Goal: Entertainment & Leisure: Consume media (video, audio)

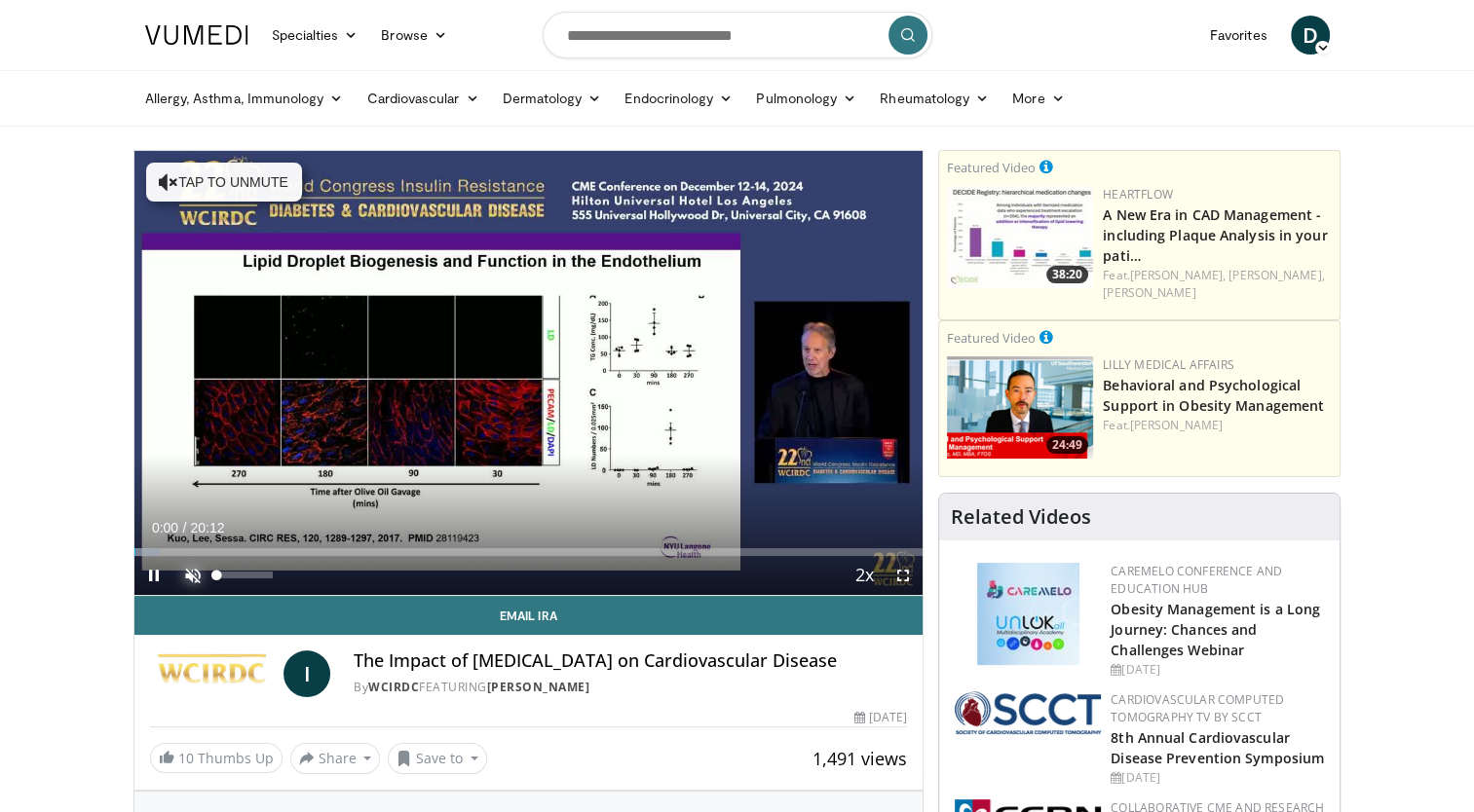
click at [189, 569] on span "Video Player" at bounding box center [192, 575] width 38 height 38
click at [900, 573] on span "Video Player" at bounding box center [902, 575] width 38 height 38
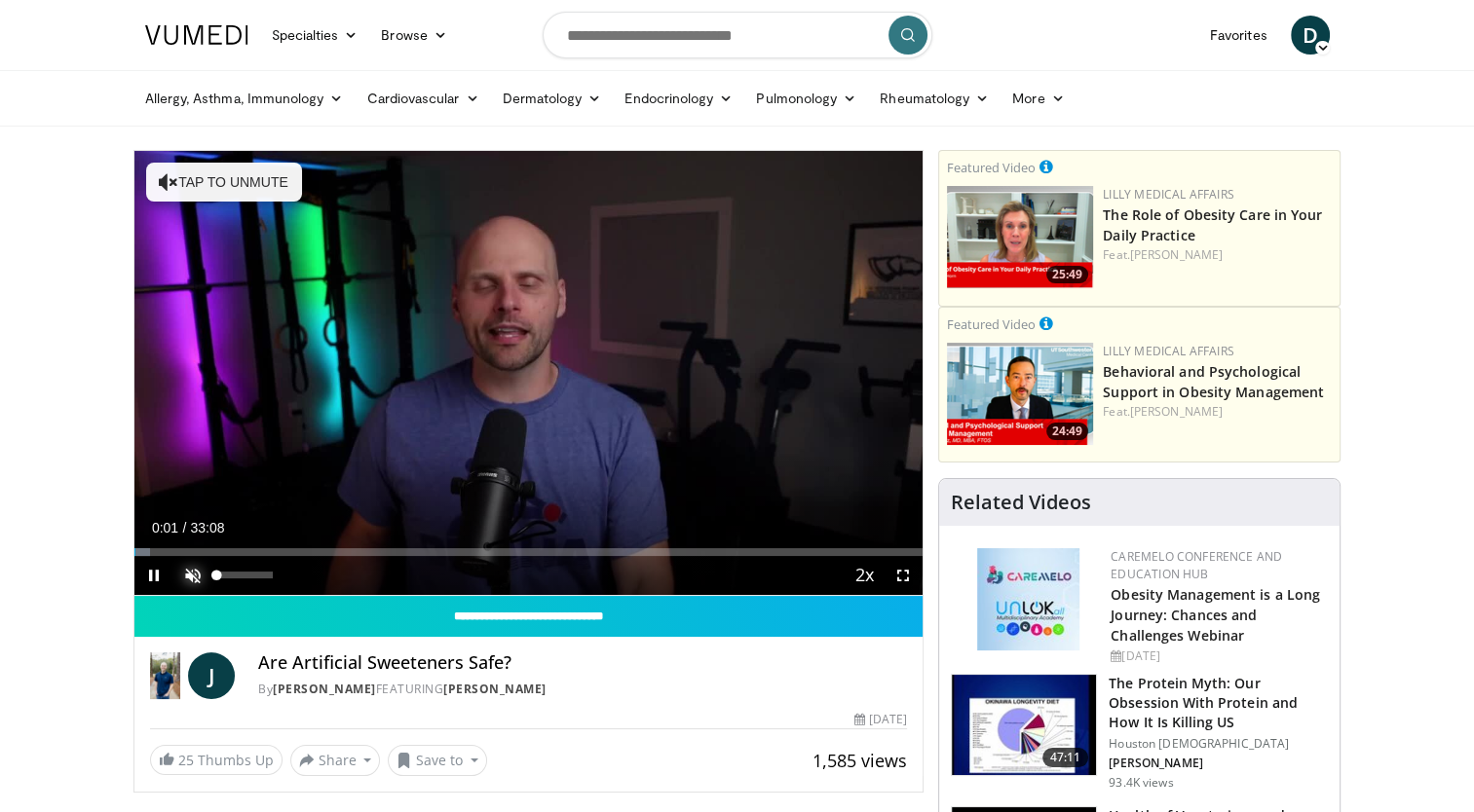
click at [189, 573] on span "Video Player" at bounding box center [192, 575] width 38 height 38
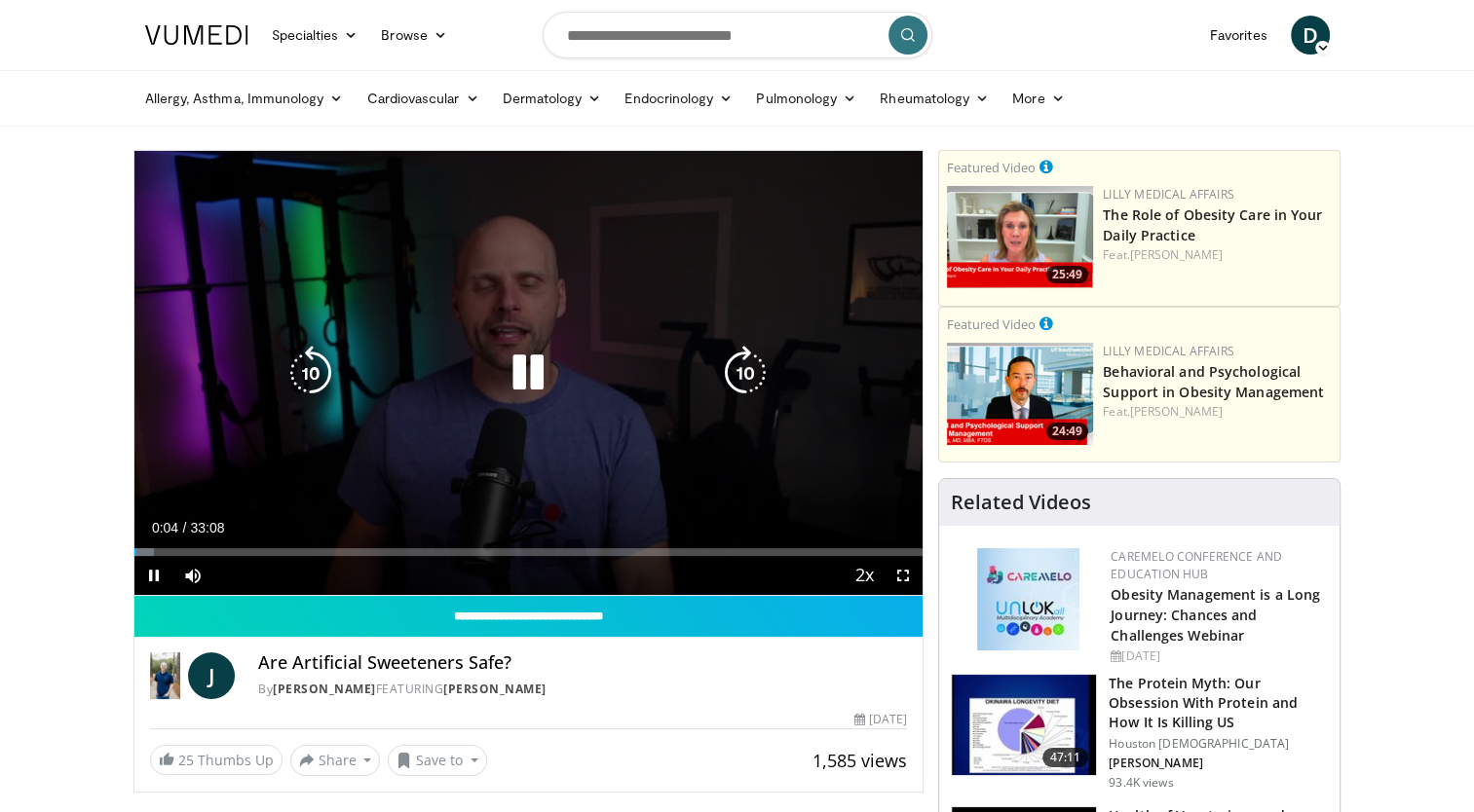
click at [742, 373] on icon "Video Player" at bounding box center [745, 372] width 54 height 54
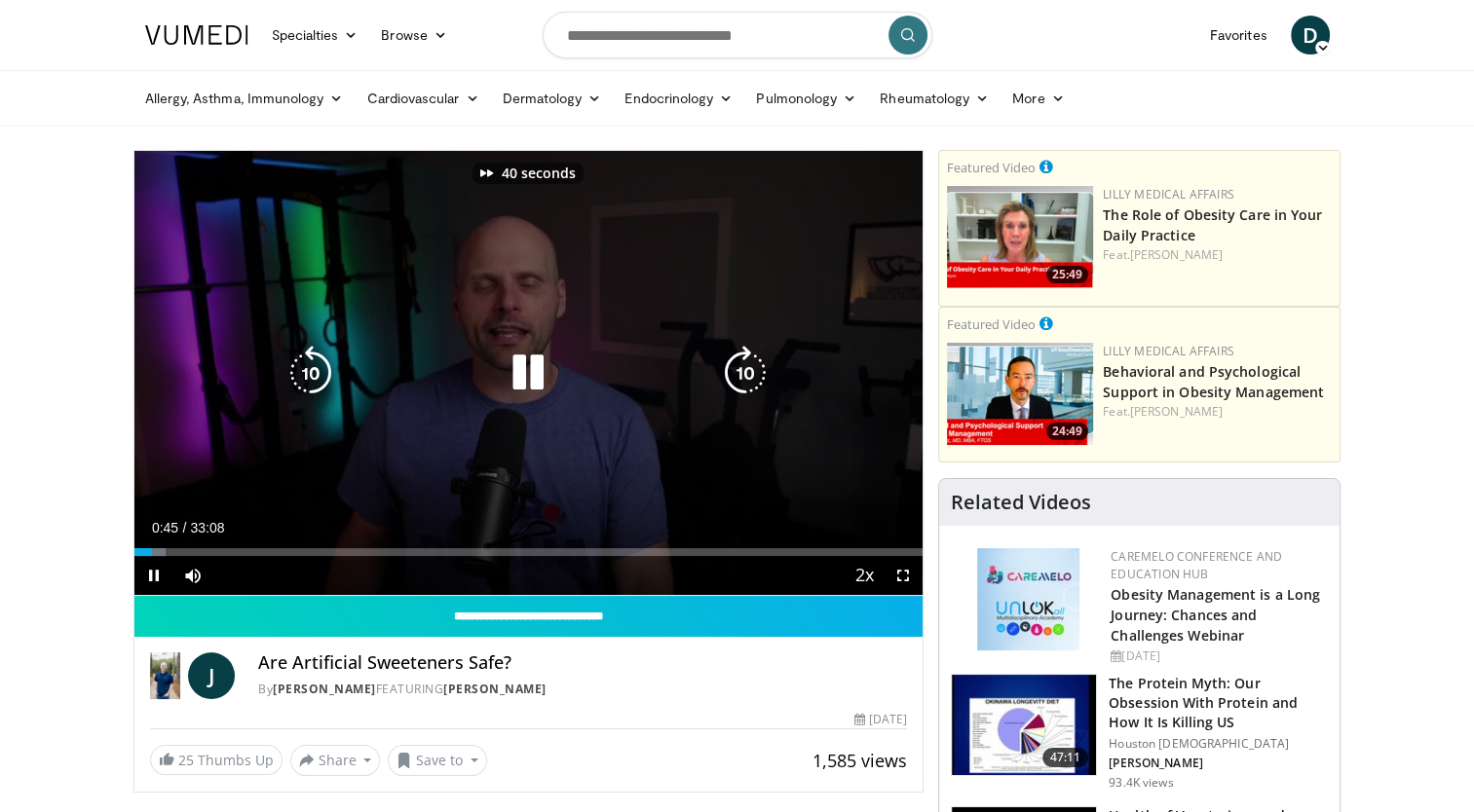
click at [742, 373] on icon "Video Player" at bounding box center [745, 372] width 54 height 54
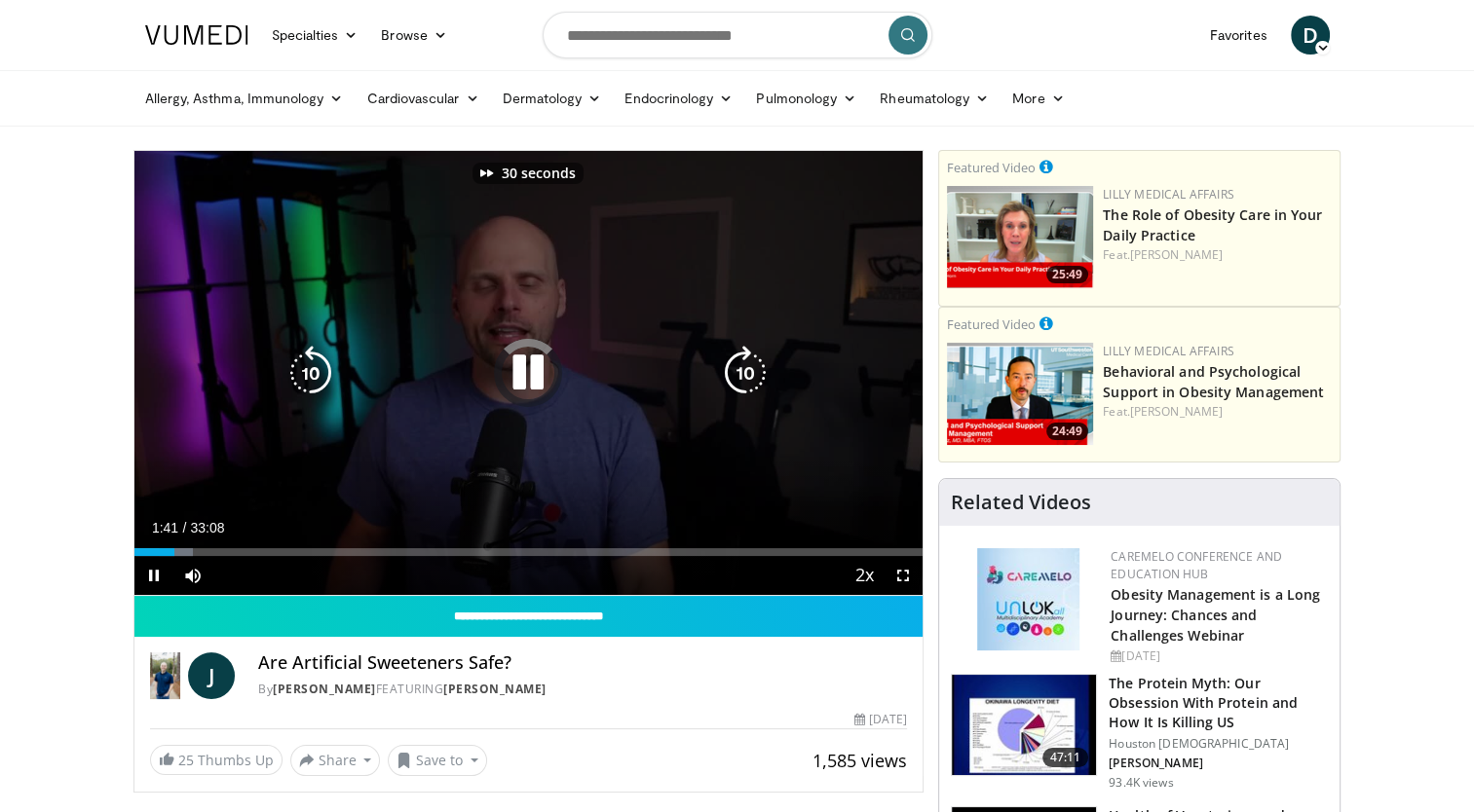
click at [742, 373] on icon "Video Player" at bounding box center [745, 372] width 54 height 54
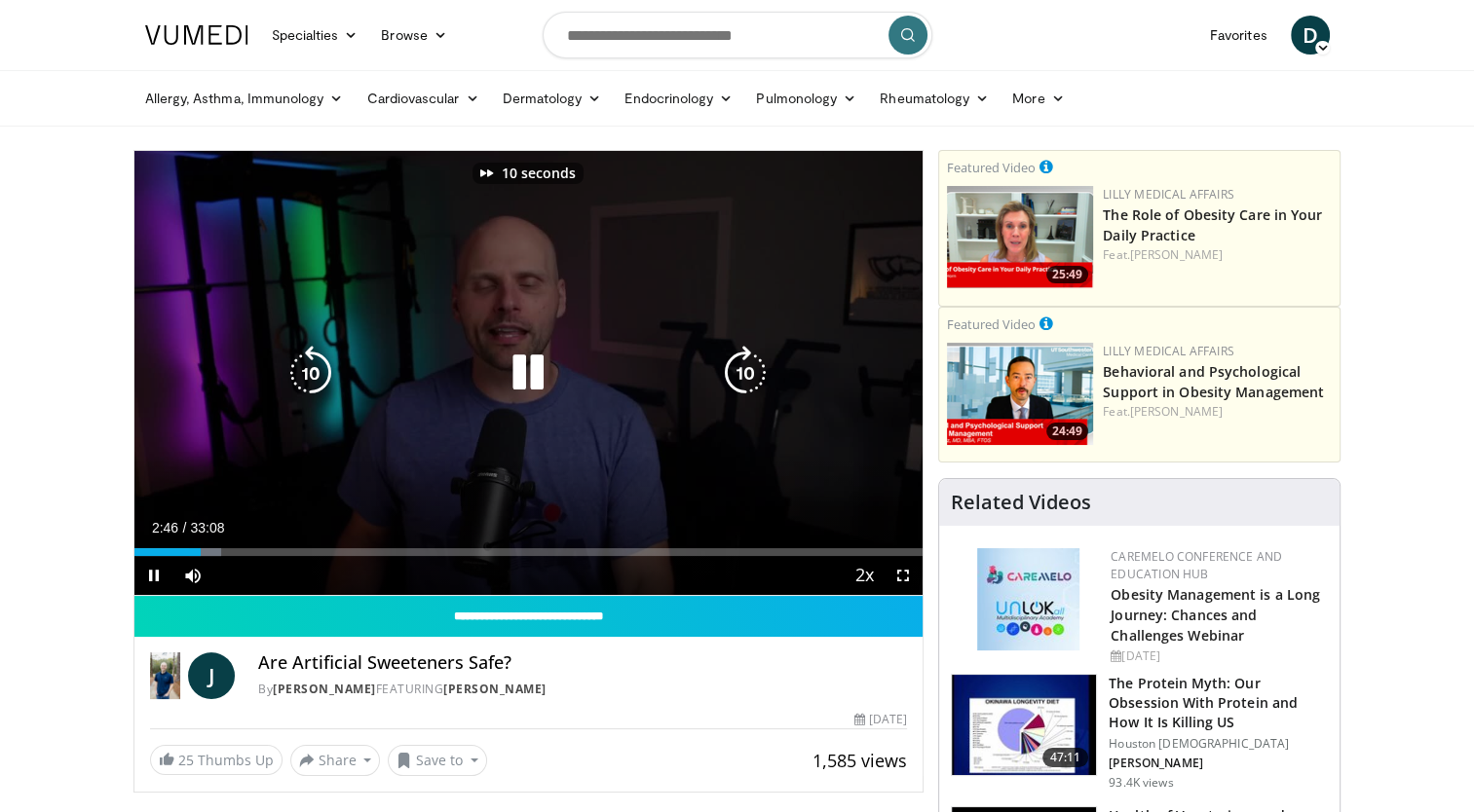
click at [742, 373] on icon "Video Player" at bounding box center [745, 372] width 54 height 54
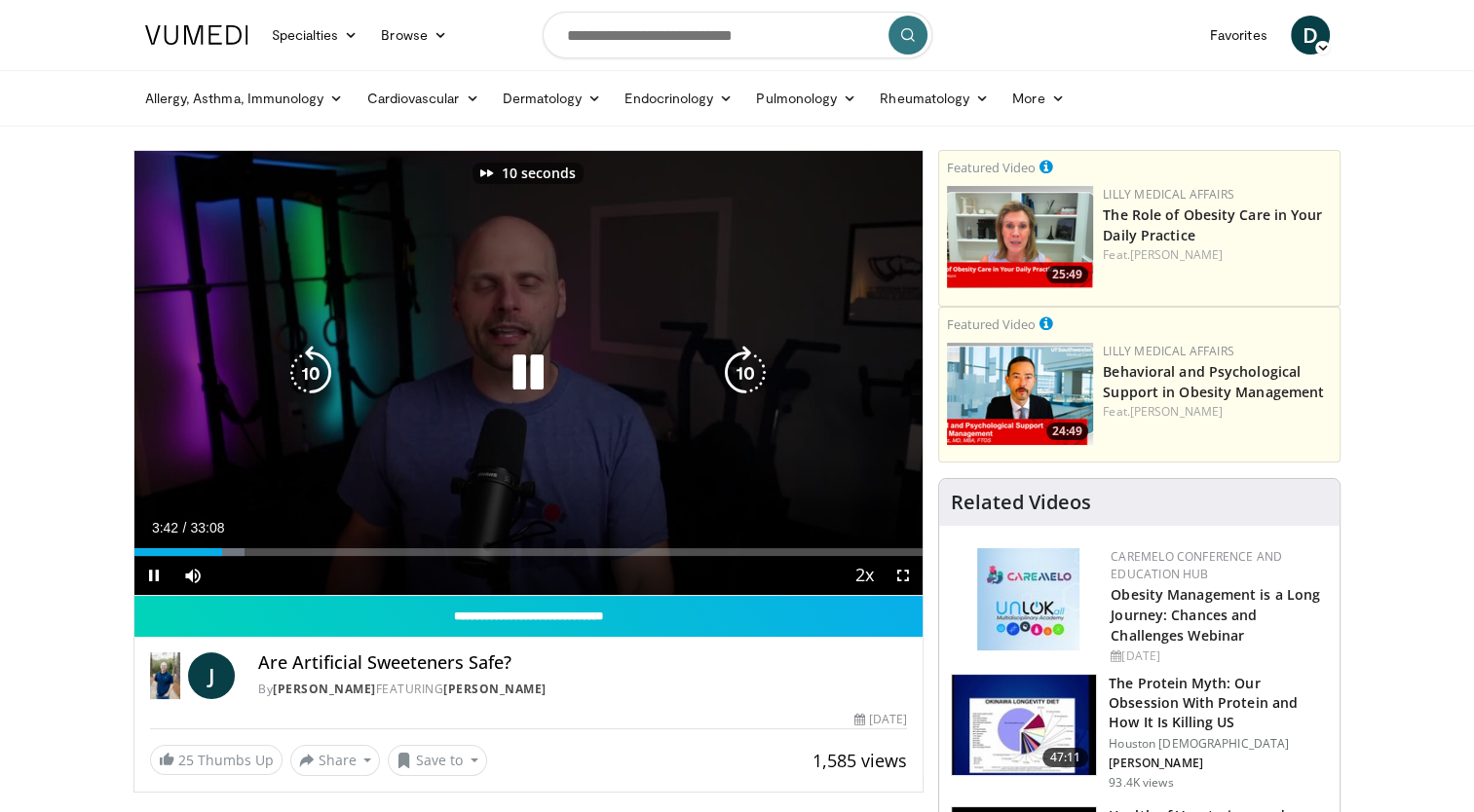
click at [742, 373] on icon "Video Player" at bounding box center [745, 372] width 54 height 54
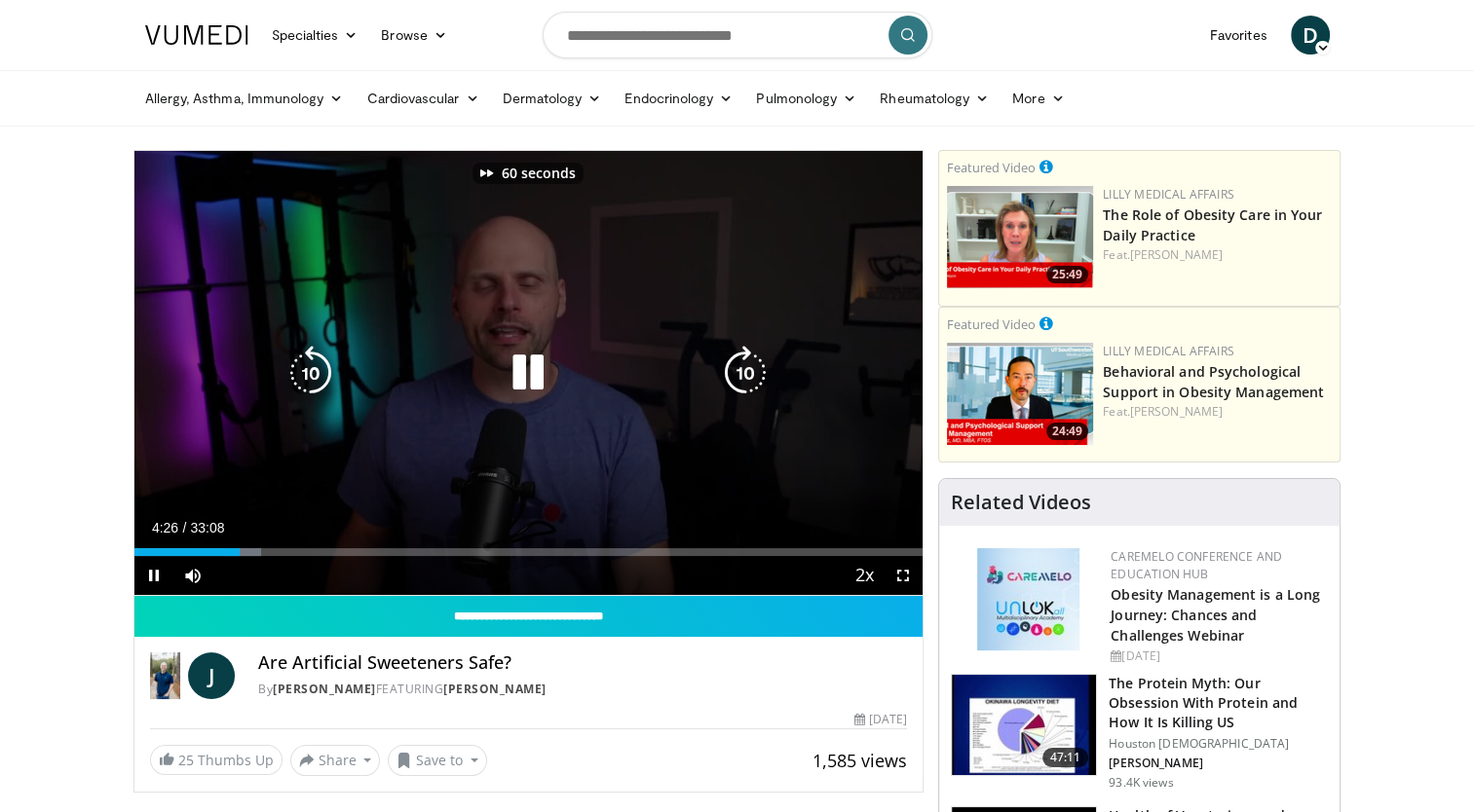
click at [742, 373] on icon "Video Player" at bounding box center [745, 372] width 54 height 54
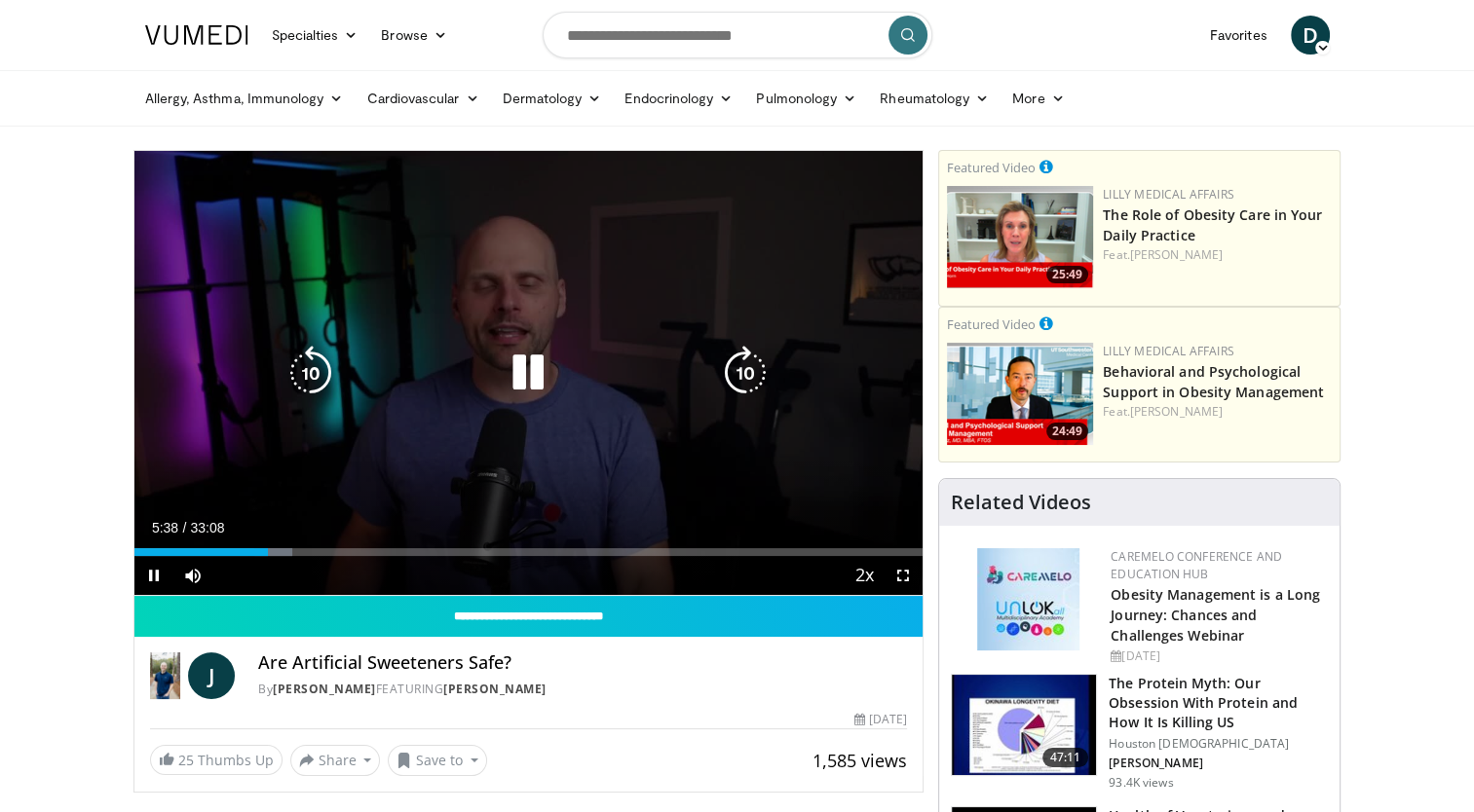
click at [741, 375] on icon "Video Player" at bounding box center [745, 372] width 54 height 54
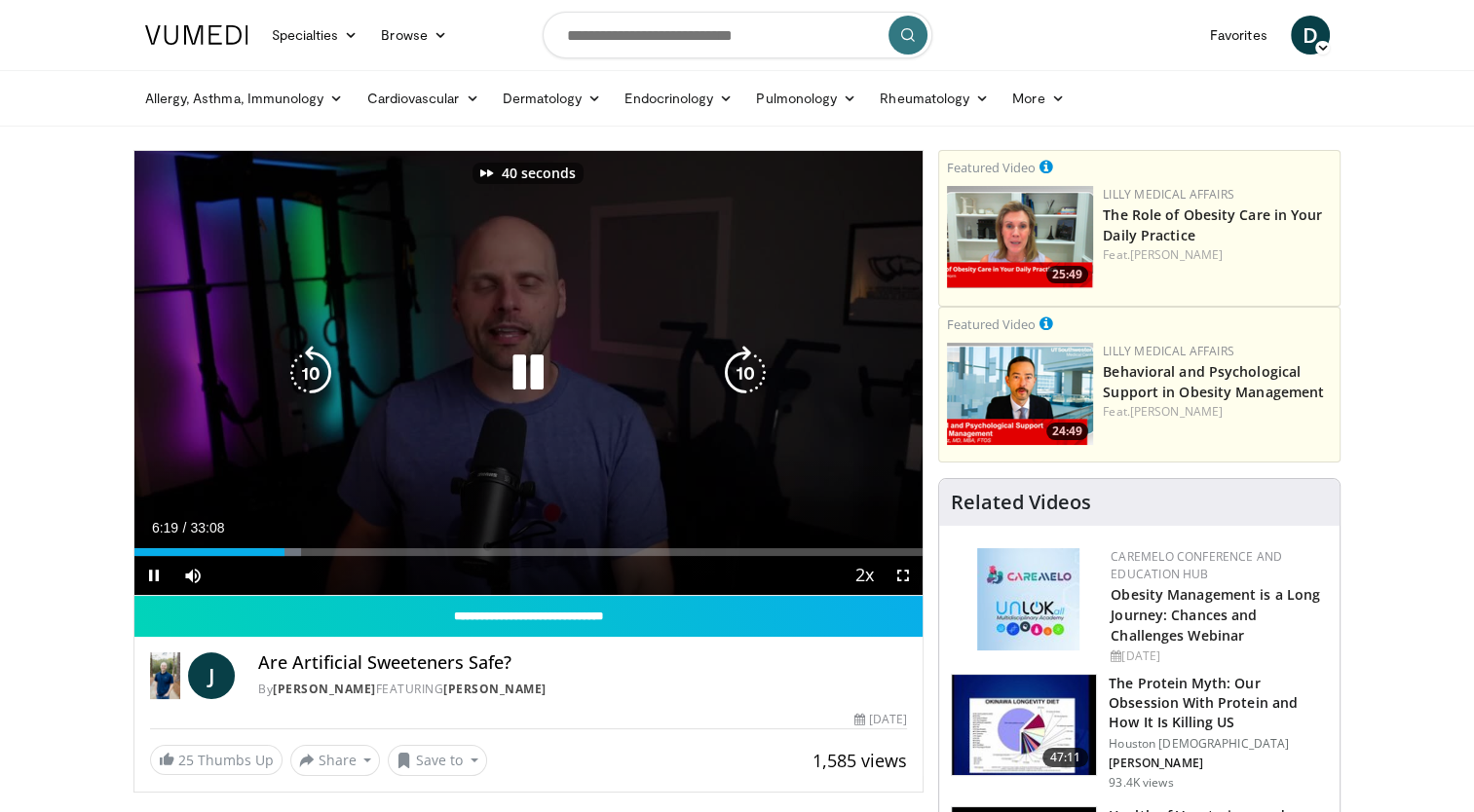
click at [741, 375] on icon "Video Player" at bounding box center [745, 372] width 54 height 54
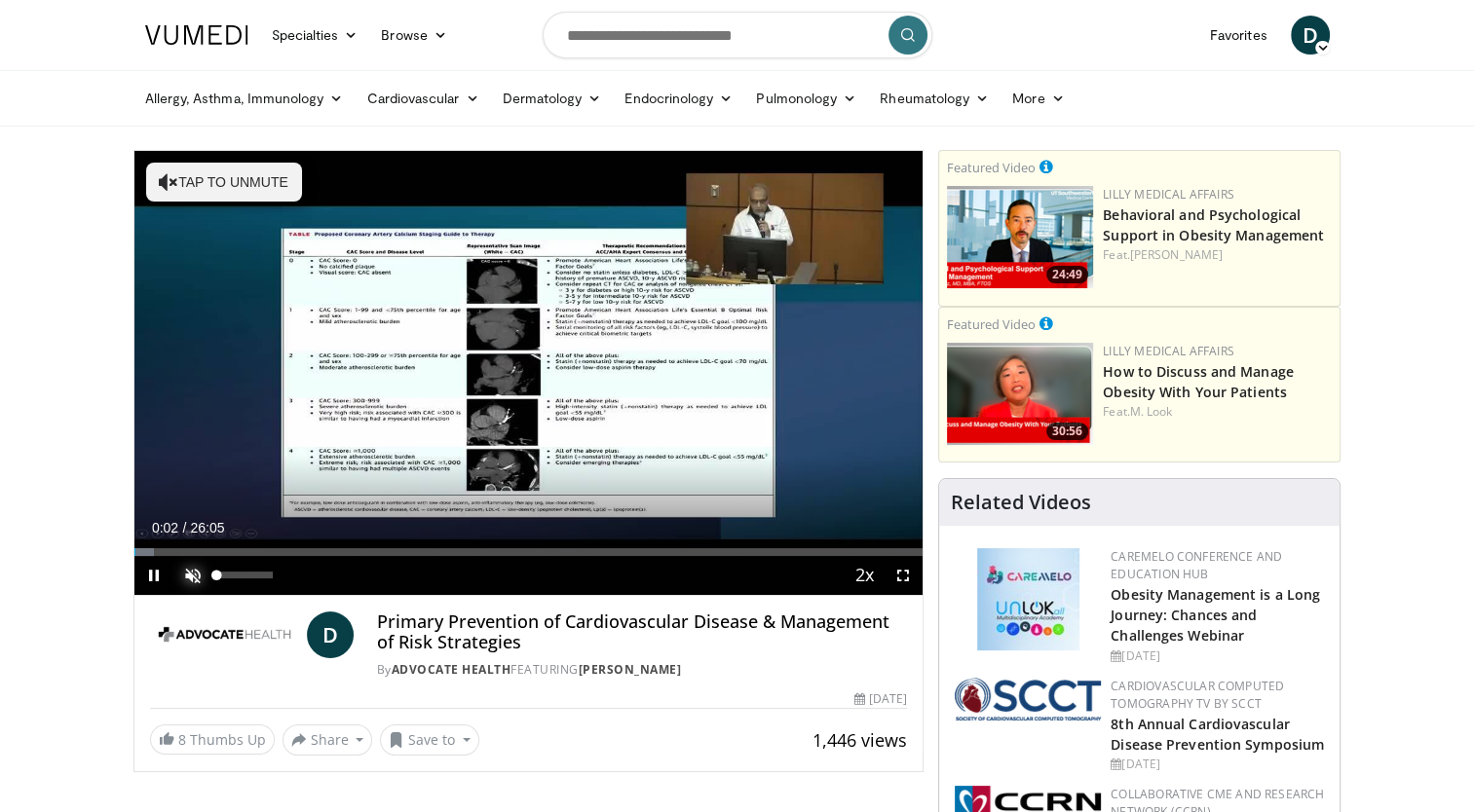
click at [190, 567] on span "Video Player" at bounding box center [192, 575] width 38 height 38
drag, startPoint x: 268, startPoint y: 571, endPoint x: 308, endPoint y: 571, distance: 40.0
click at [308, 571] on div "Mute 100%" at bounding box center [242, 575] width 136 height 38
click at [904, 579] on span "Video Player" at bounding box center [902, 575] width 38 height 38
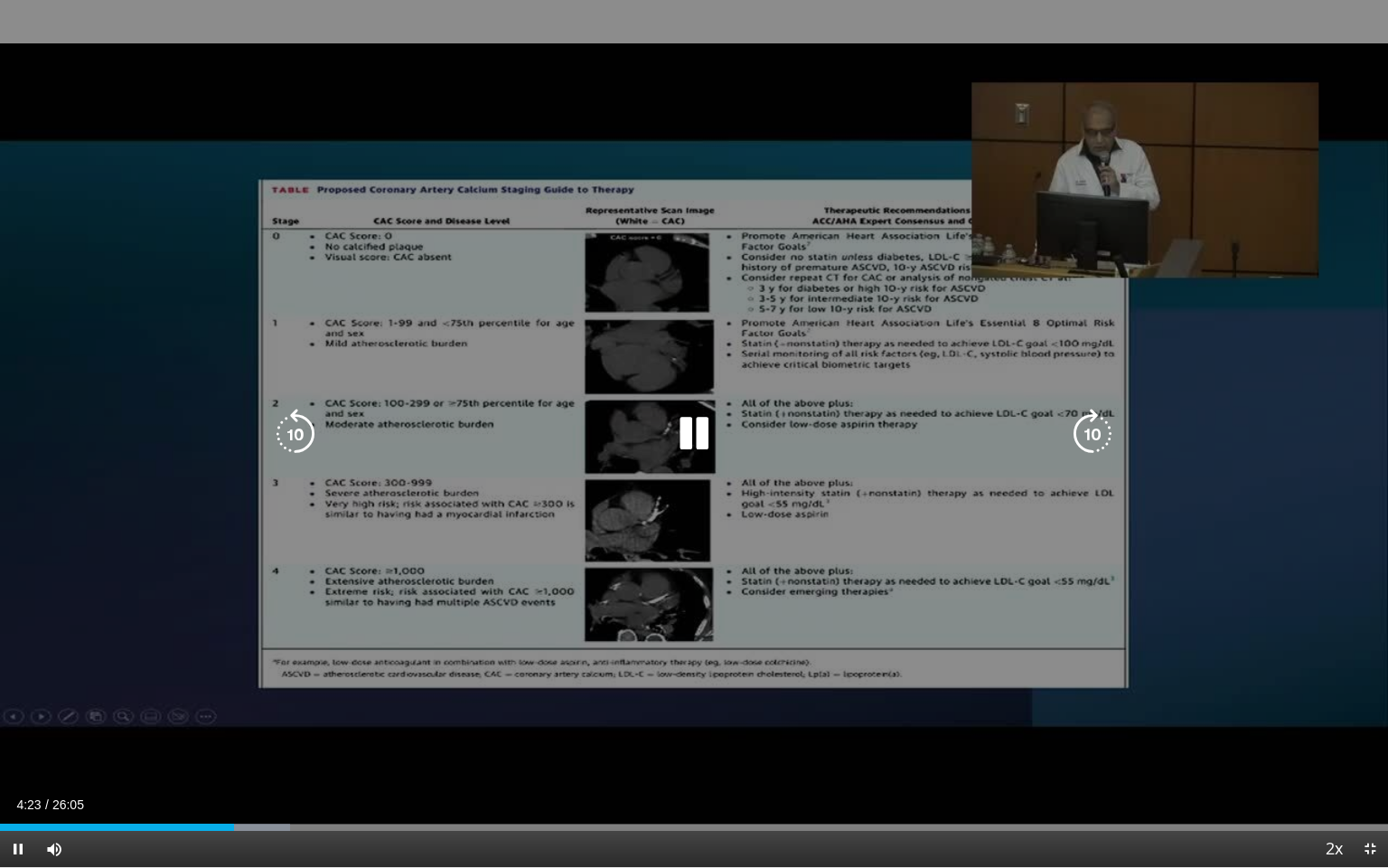
click at [695, 436] on icon "Video Player" at bounding box center [693, 433] width 50 height 50
